Goal: Task Accomplishment & Management: Use online tool/utility

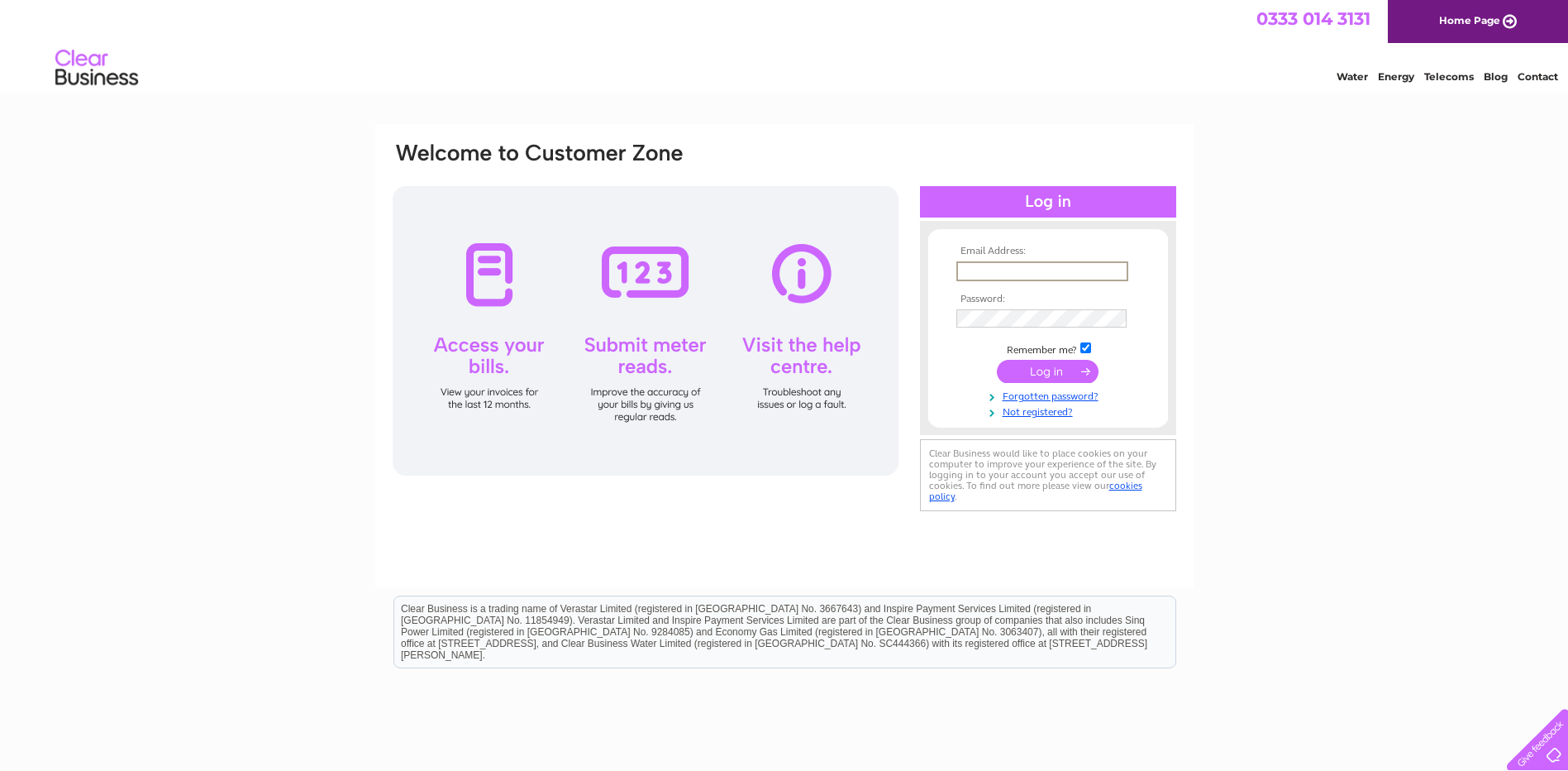
click at [974, 269] on input "text" at bounding box center [1043, 271] width 172 height 20
type input "karen.campbell@edrington.com"
click at [1044, 361] on input "submit" at bounding box center [1047, 371] width 102 height 23
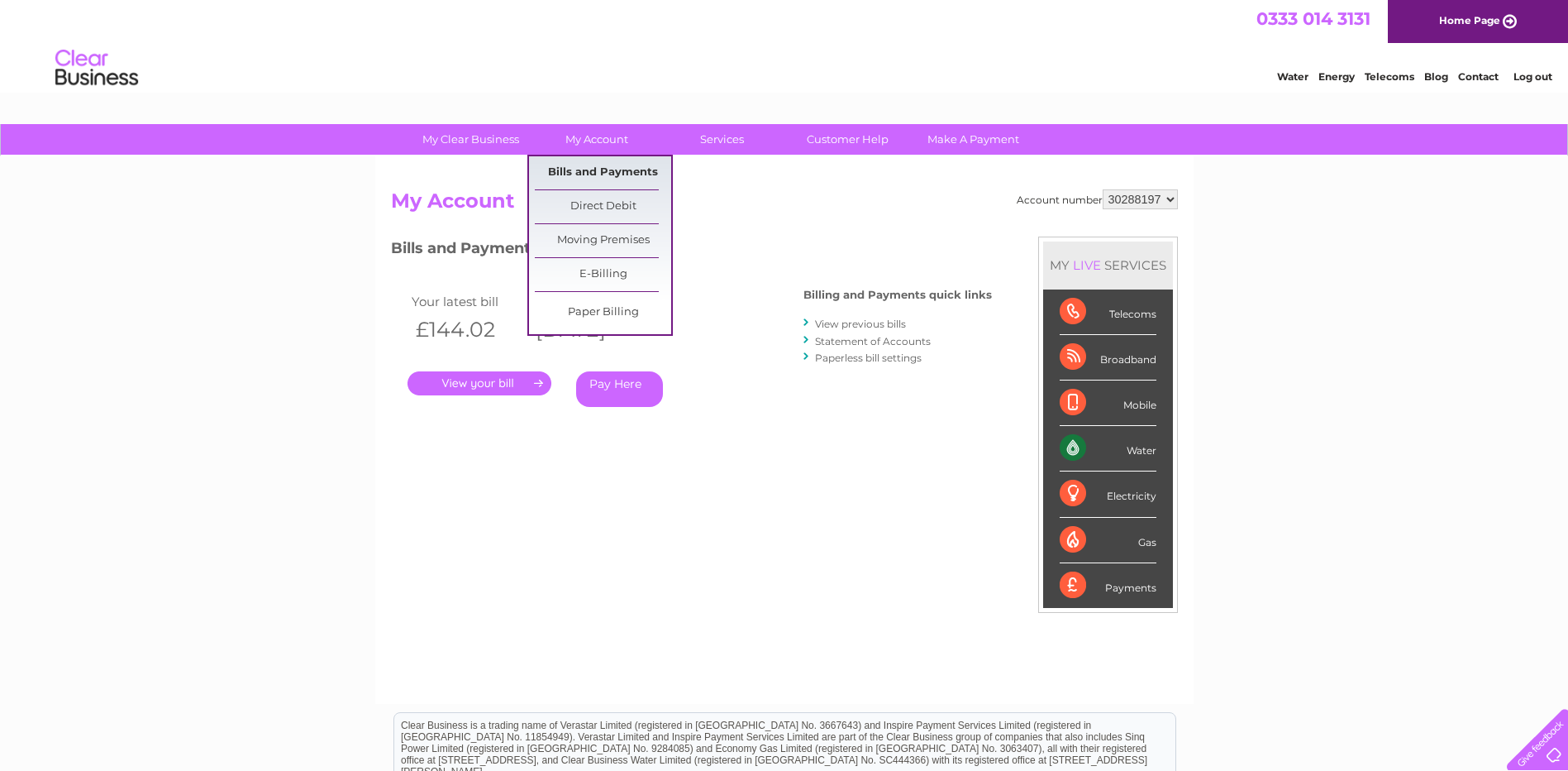
click at [604, 166] on link "Bills and Payments" at bounding box center [603, 173] width 137 height 33
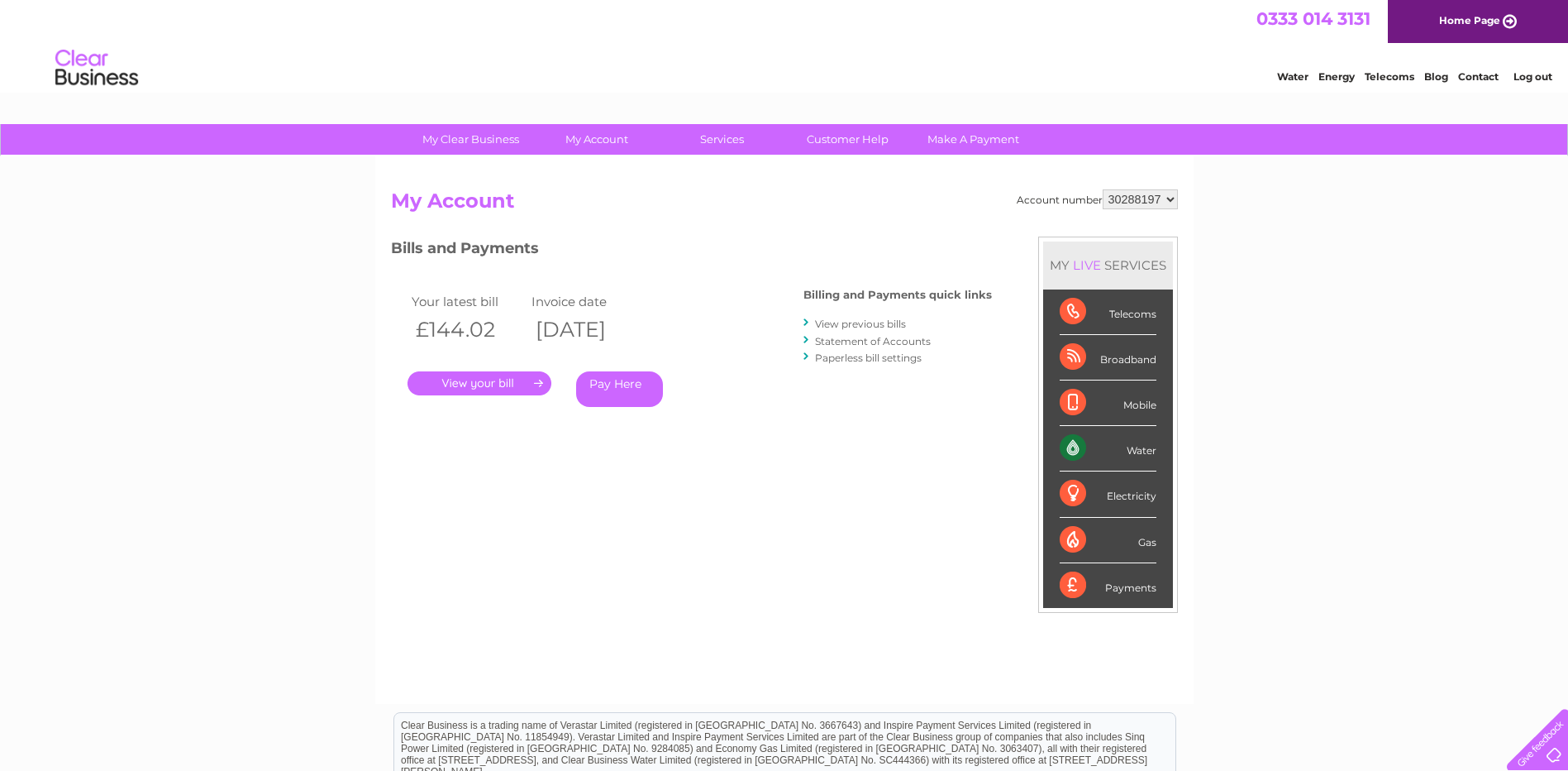
click at [471, 381] on link "." at bounding box center [479, 384] width 143 height 24
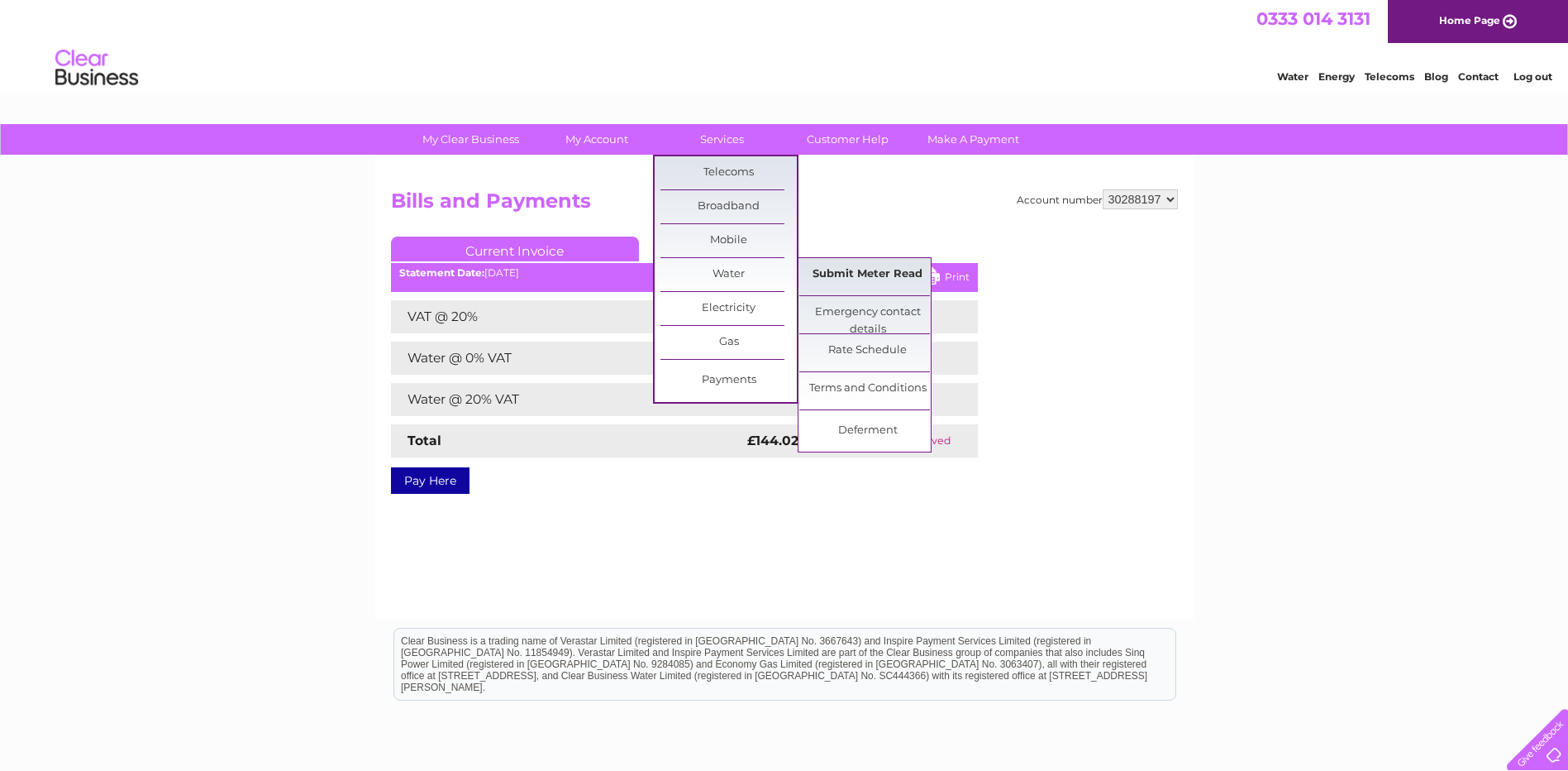
click at [844, 270] on link "Submit Meter Read" at bounding box center [867, 275] width 137 height 33
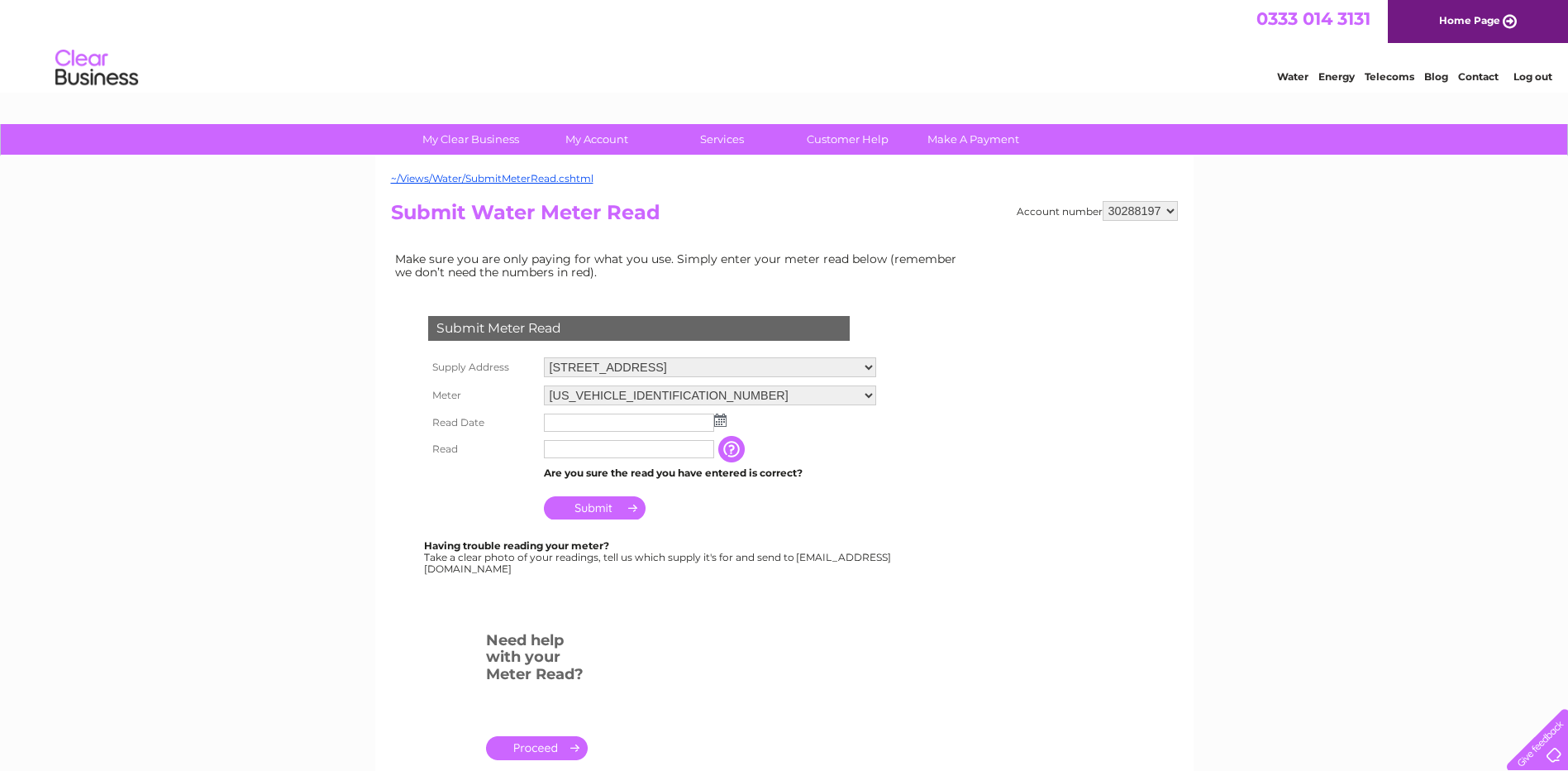
click at [721, 422] on img at bounding box center [720, 419] width 12 height 13
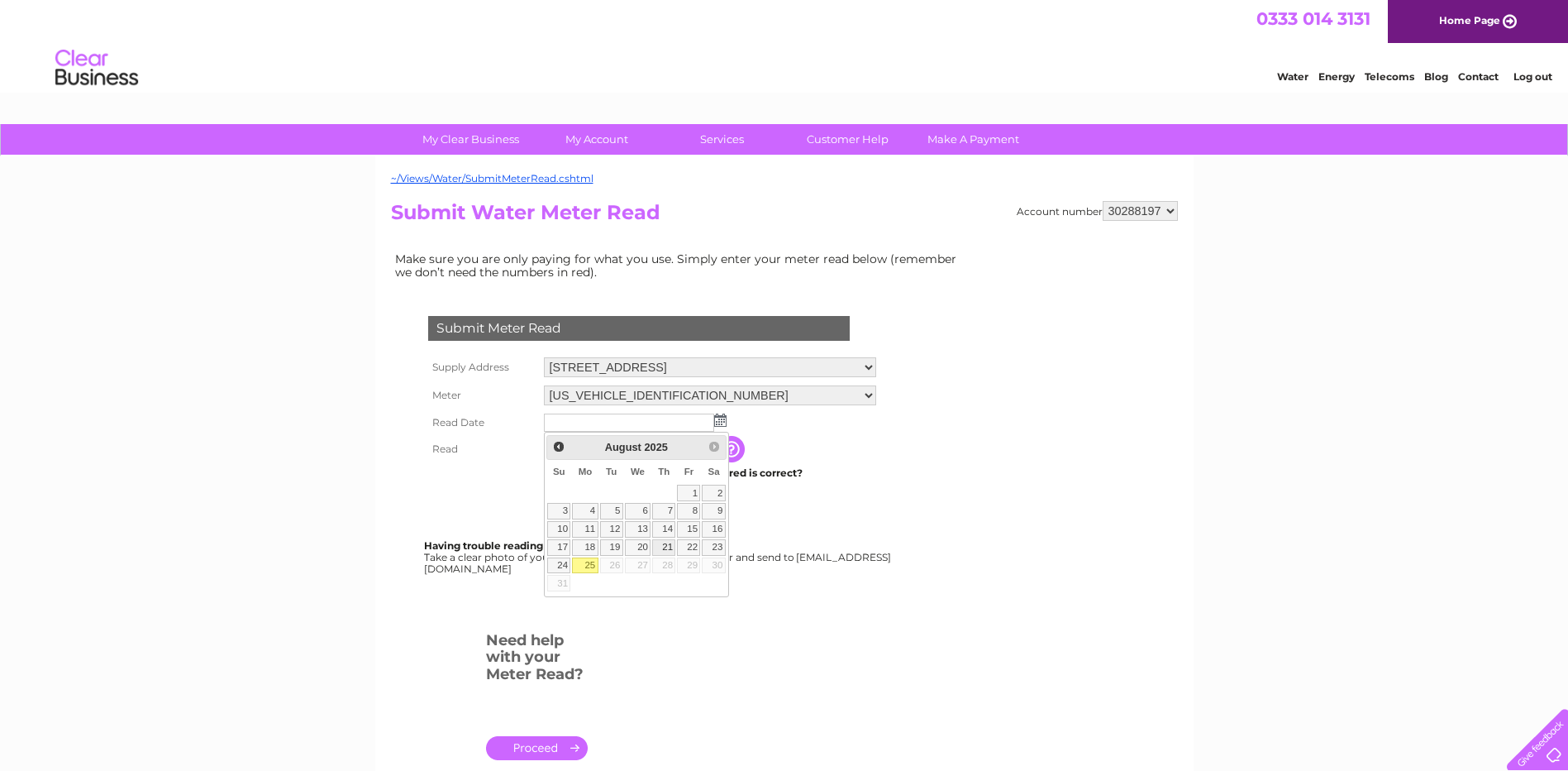
click at [667, 546] on link "21" at bounding box center [664, 547] width 23 height 17
type input "2025/08/21"
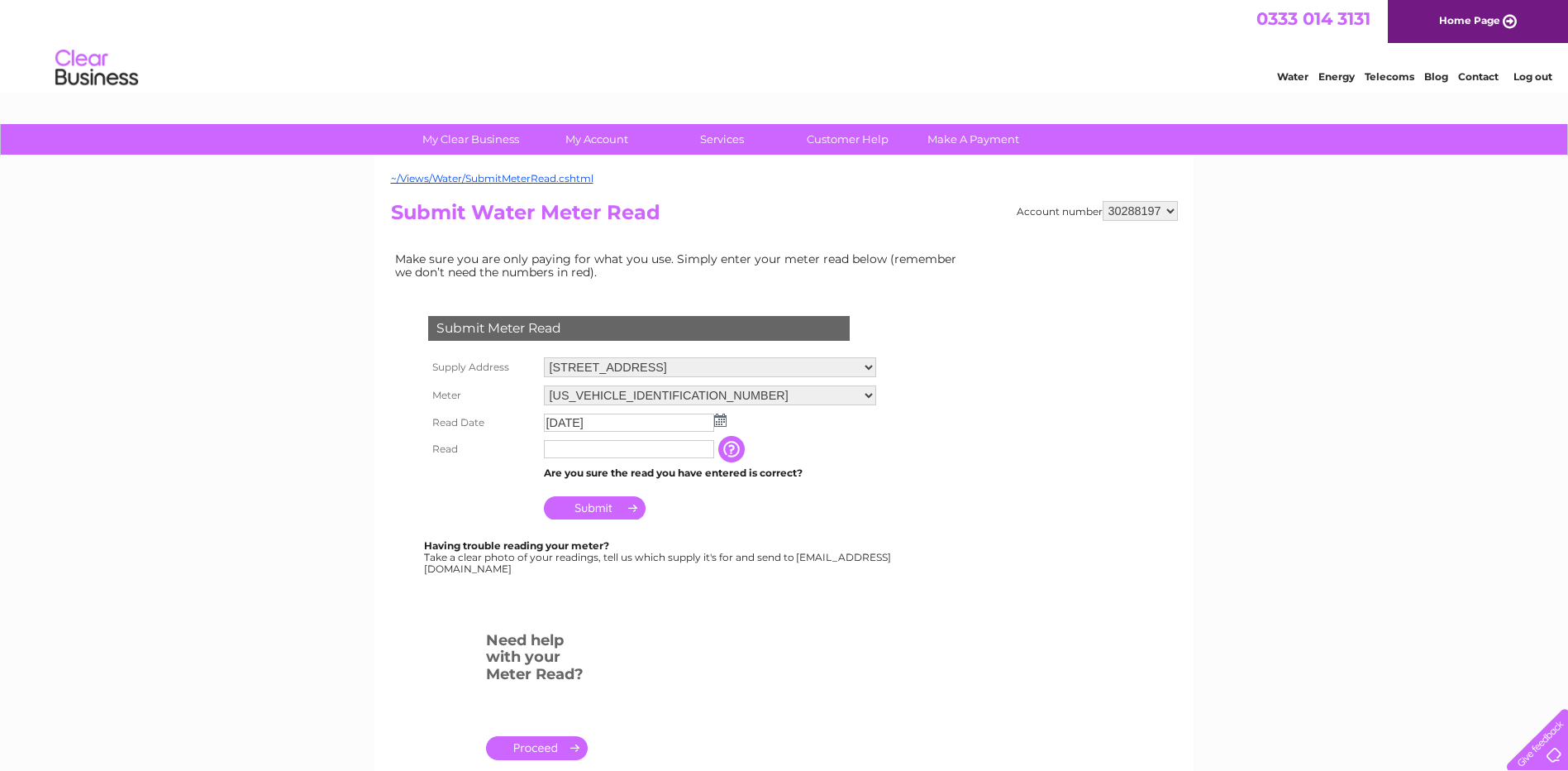
click at [564, 450] on input "text" at bounding box center [629, 449] width 170 height 18
click at [742, 446] on input "button" at bounding box center [733, 449] width 30 height 26
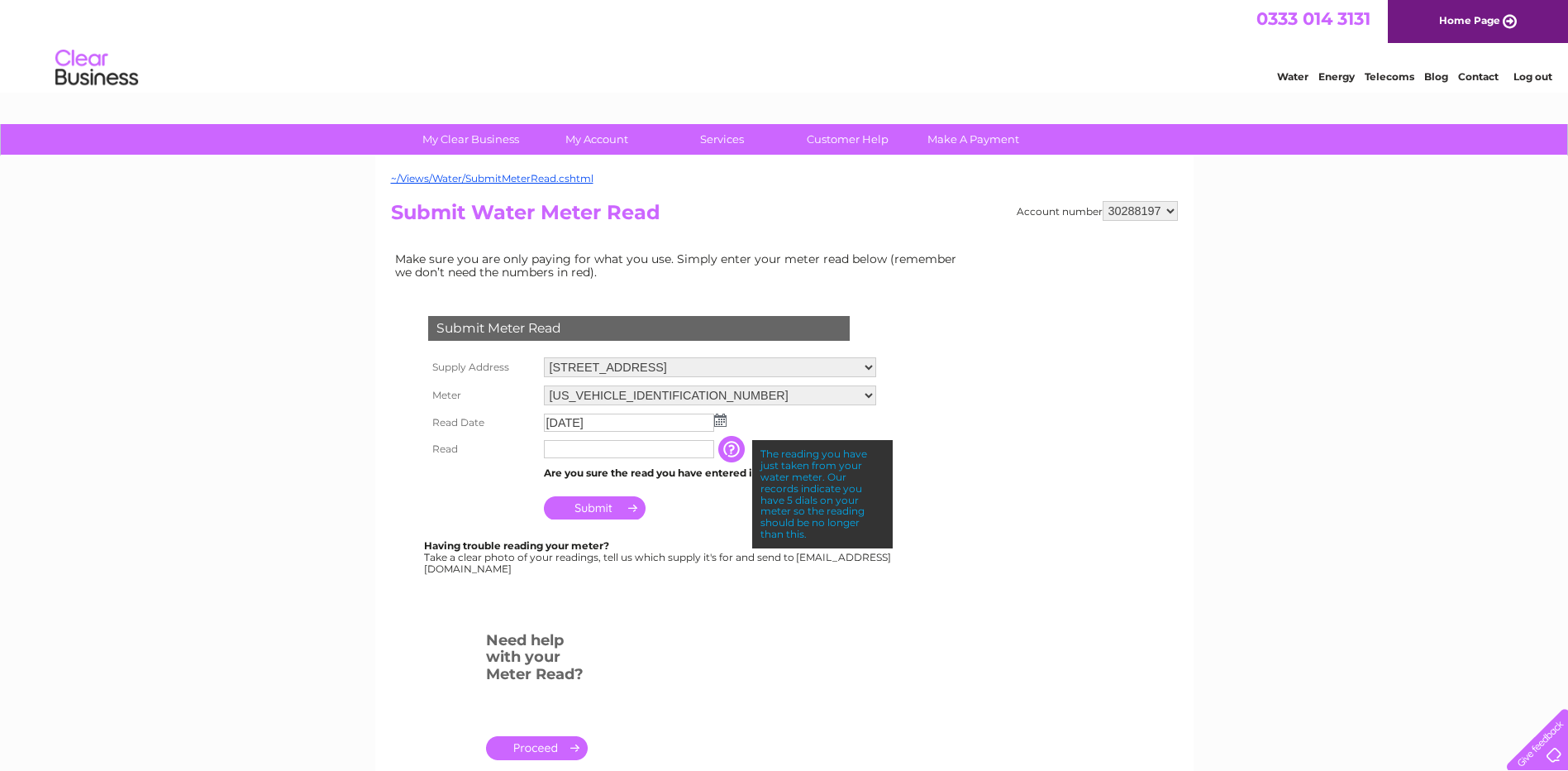
click at [1530, 77] on link "Log out" at bounding box center [1532, 77] width 39 height 12
